Goal: Information Seeking & Learning: Learn about a topic

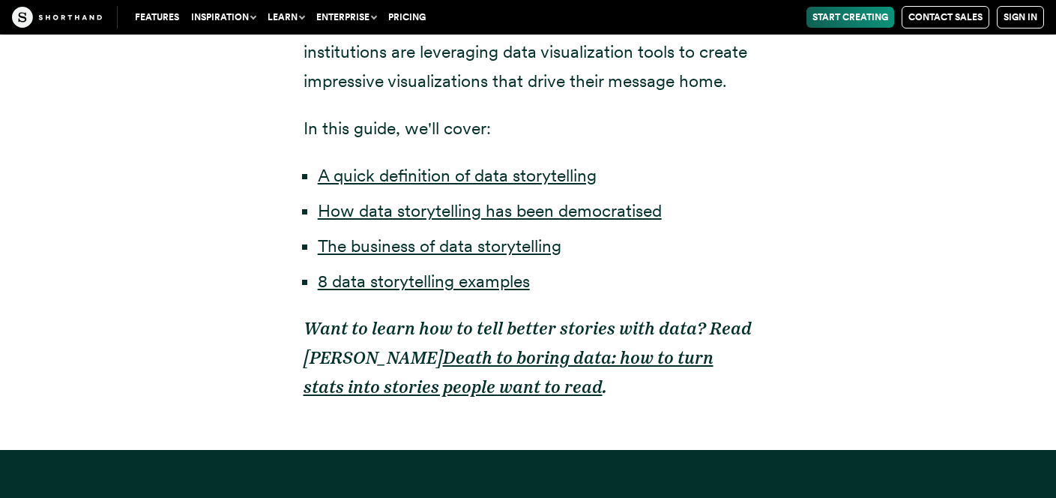
scroll to position [1004, 0]
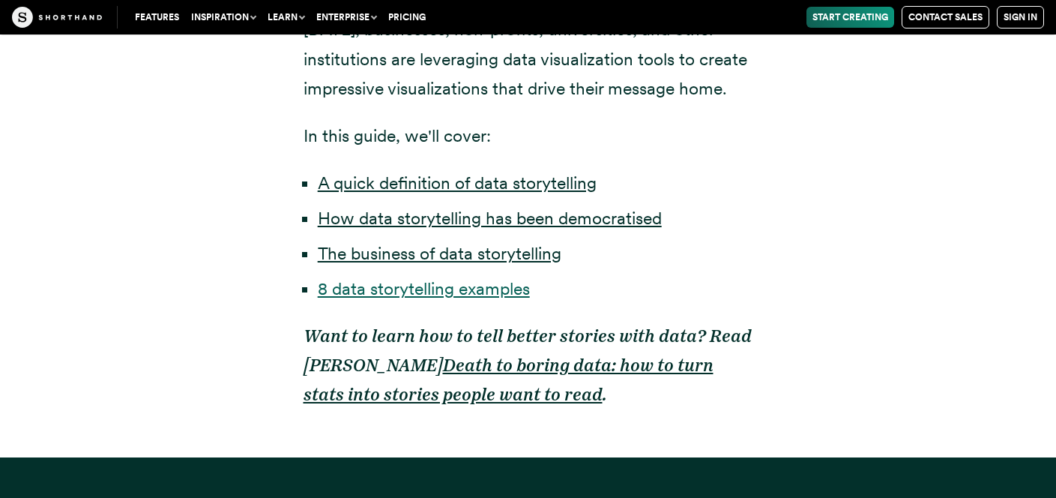
click at [502, 289] on link "8 data storytelling examples" at bounding box center [424, 288] width 212 height 21
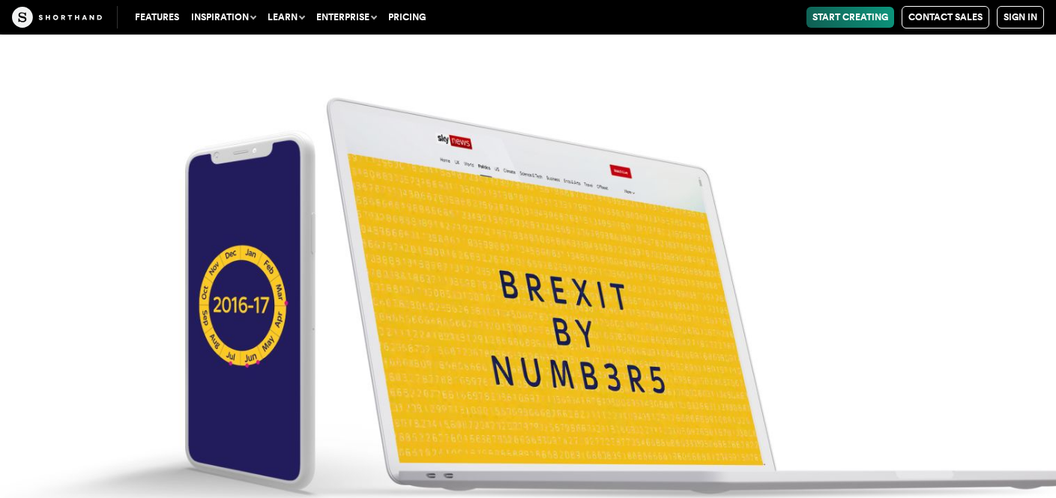
click at [502, 289] on img at bounding box center [528, 275] width 1056 height 498
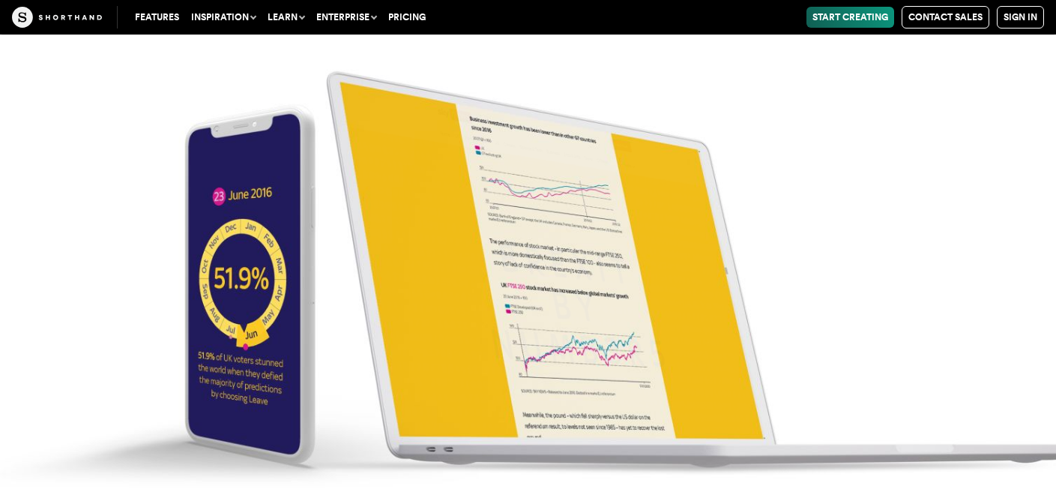
scroll to position [6403, 0]
click at [603, 377] on img at bounding box center [528, 249] width 1056 height 498
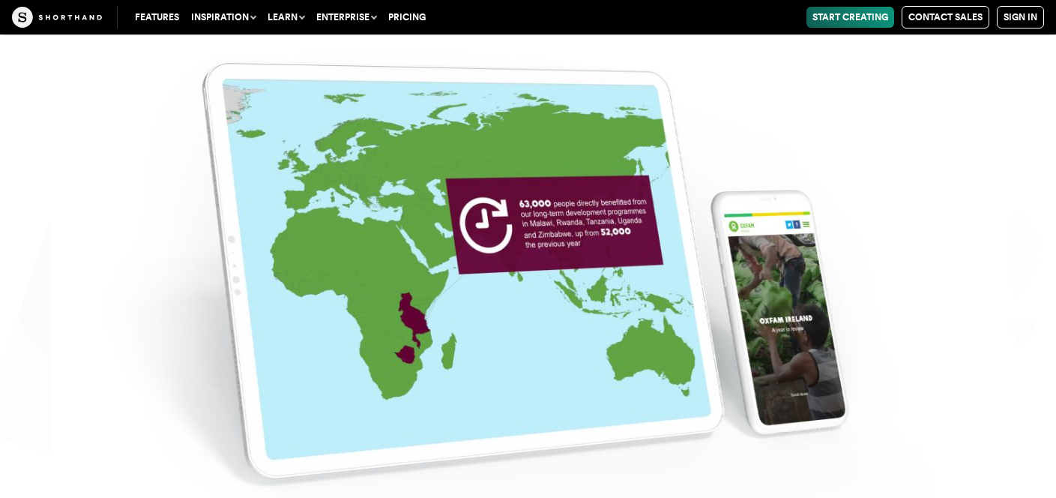
scroll to position [7458, 0]
click at [615, 262] on img at bounding box center [528, 249] width 1056 height 498
click at [781, 319] on img at bounding box center [528, 249] width 1056 height 498
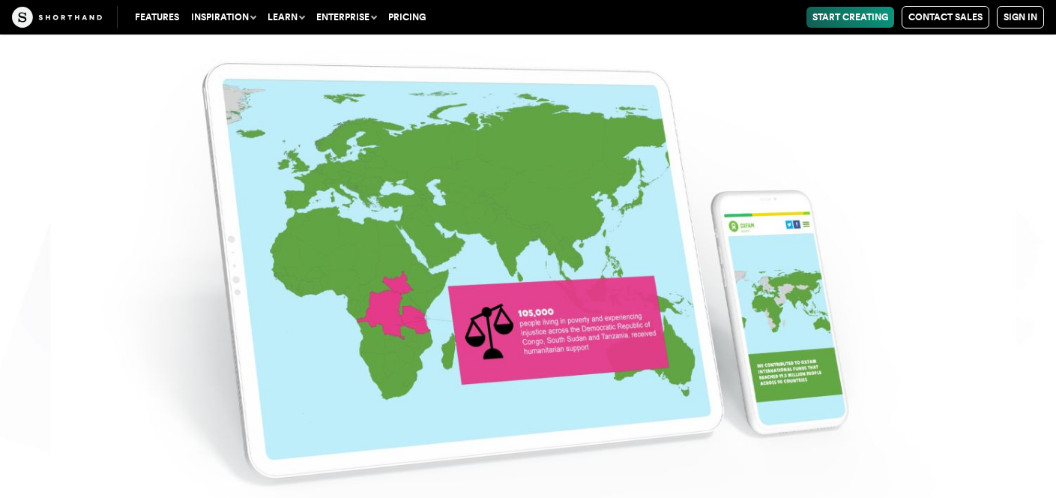
scroll to position [7833, 0]
click at [782, 312] on img at bounding box center [528, 249] width 1056 height 498
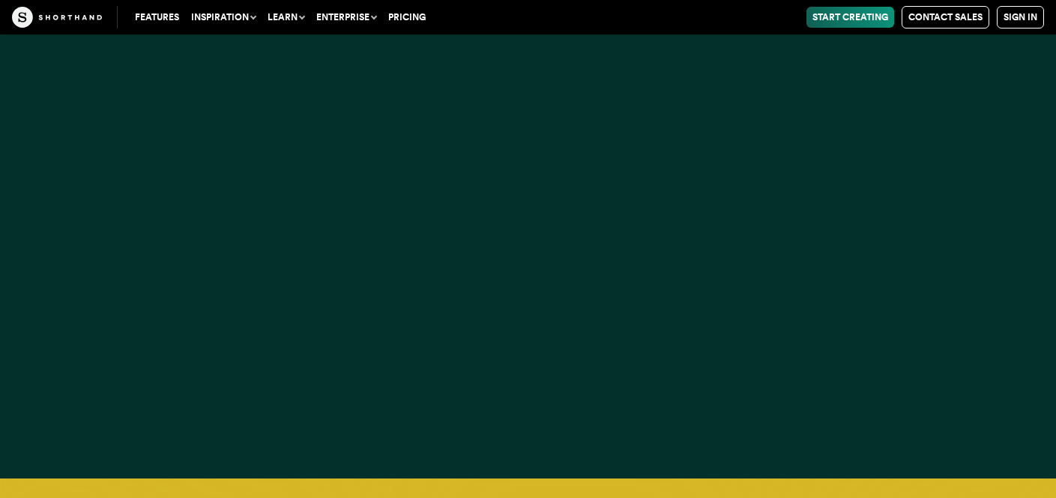
scroll to position [12139, 0]
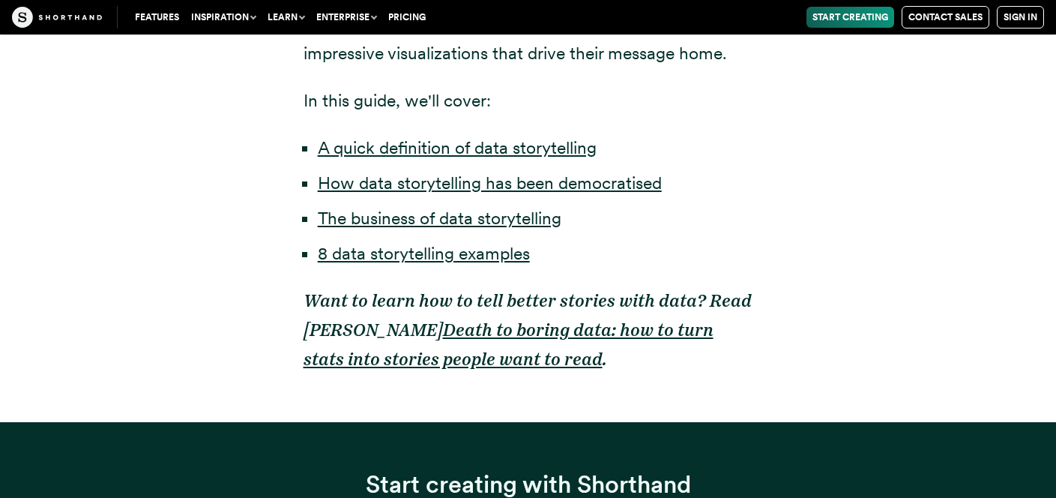
scroll to position [1004, 0]
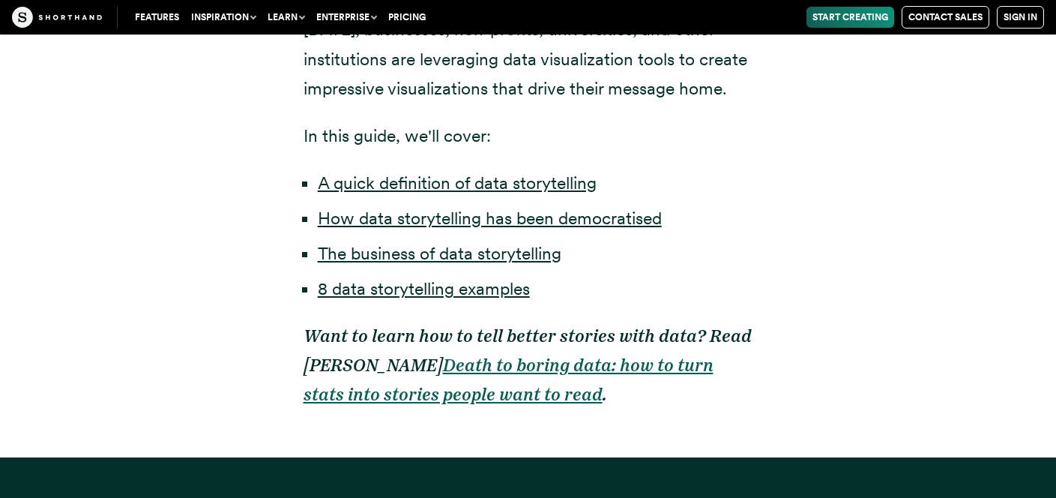
click at [526, 365] on strong "Death to boring data: how to turn stats into stories people want to read" at bounding box center [509, 380] width 410 height 50
